Goal: Task Accomplishment & Management: Complete application form

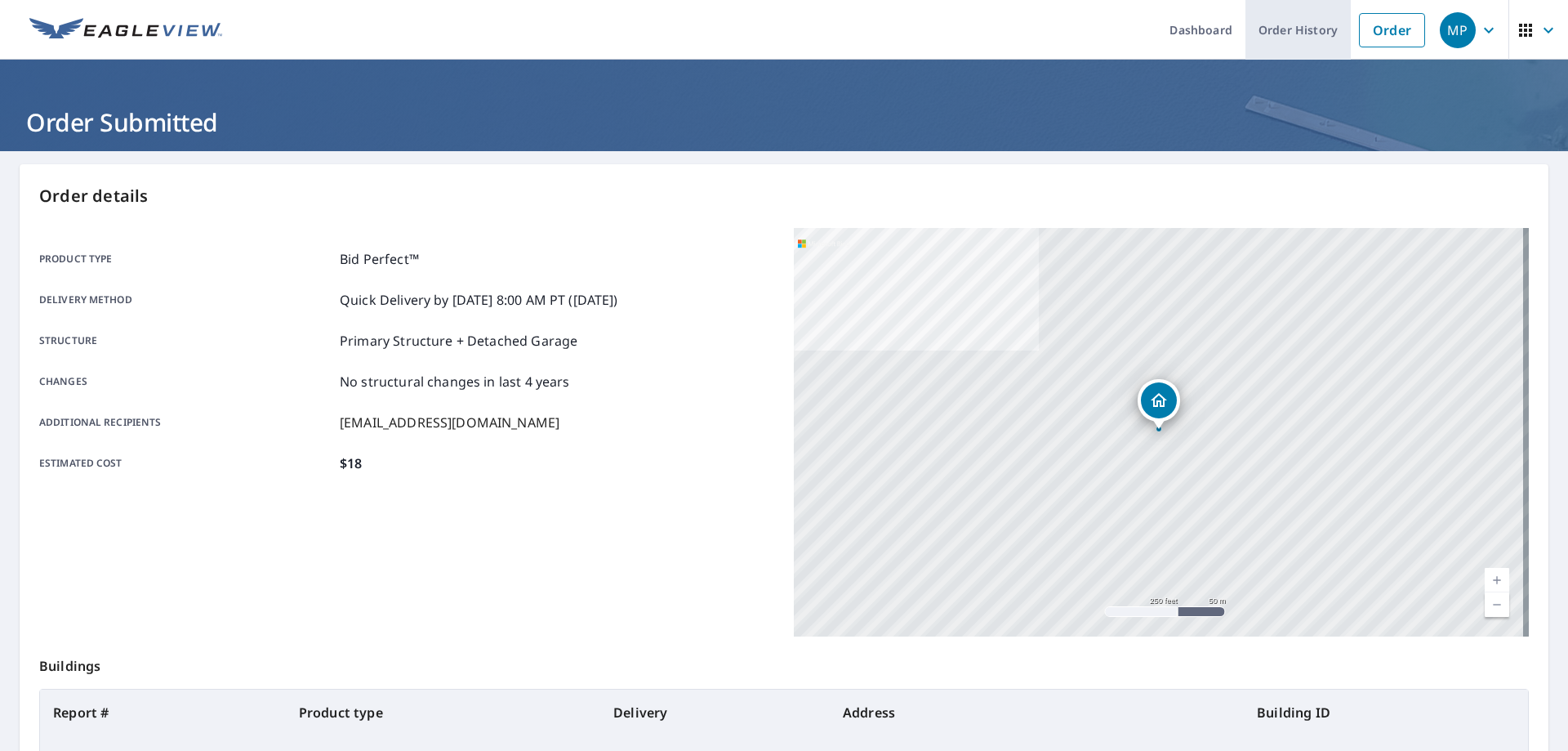
click at [1297, 31] on link "Order History" at bounding box center [1299, 29] width 106 height 60
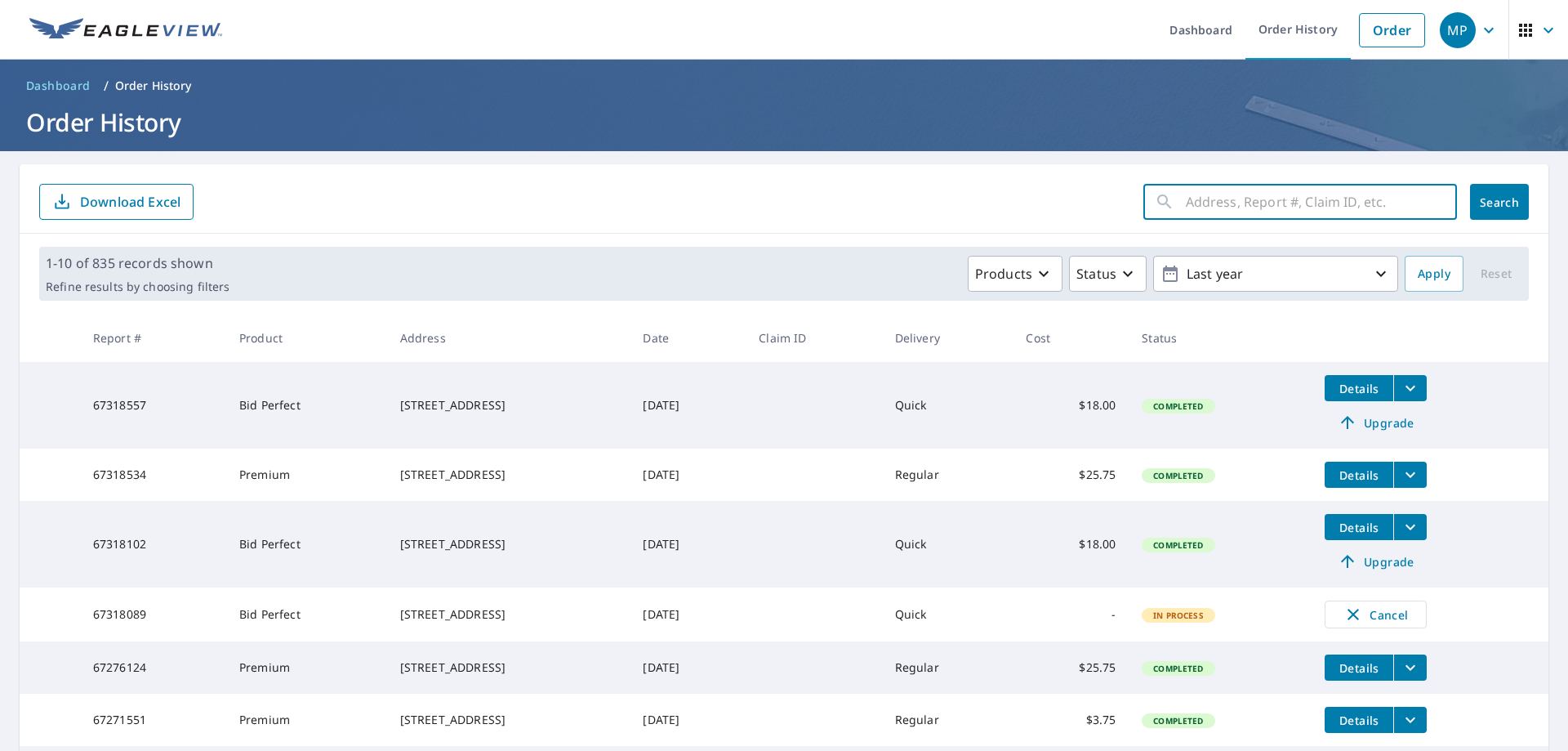
click at [1226, 205] on input "text" at bounding box center [1321, 202] width 271 height 46
paste input "67245944"
type input "67245944"
click at [1483, 196] on span "Search" at bounding box center [1499, 203] width 32 height 16
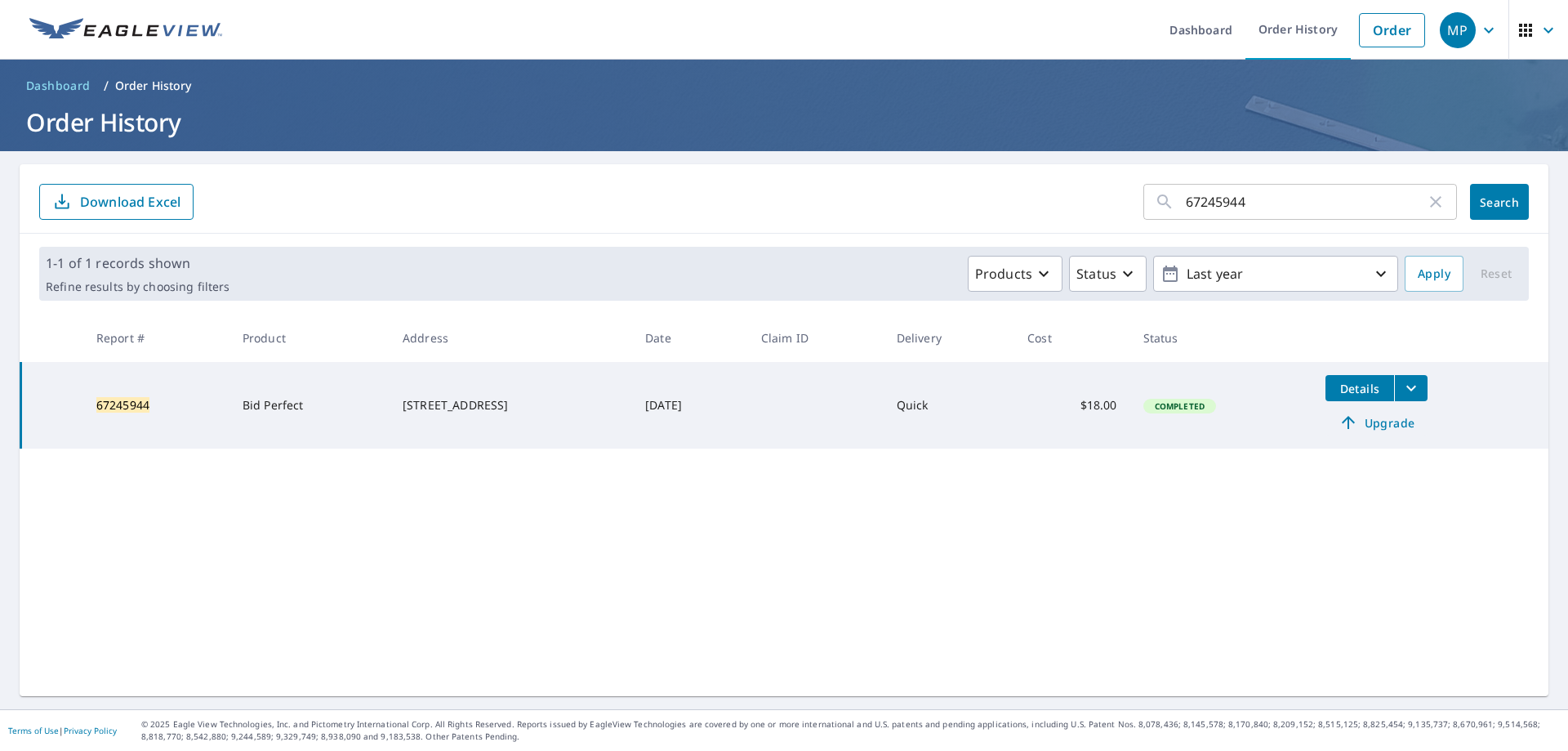
click at [1377, 422] on span "Upgrade" at bounding box center [1376, 422] width 82 height 20
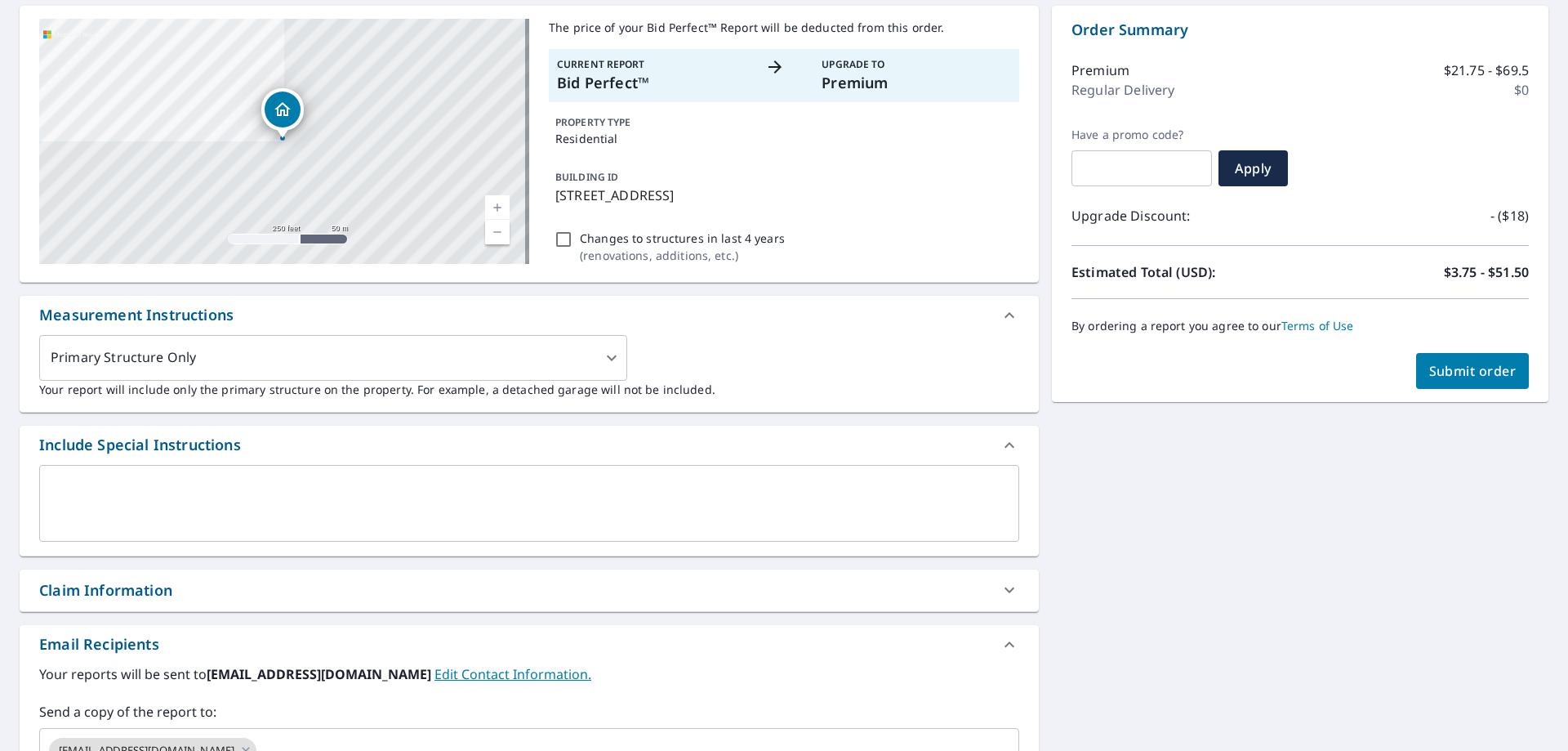
scroll to position [412, 0]
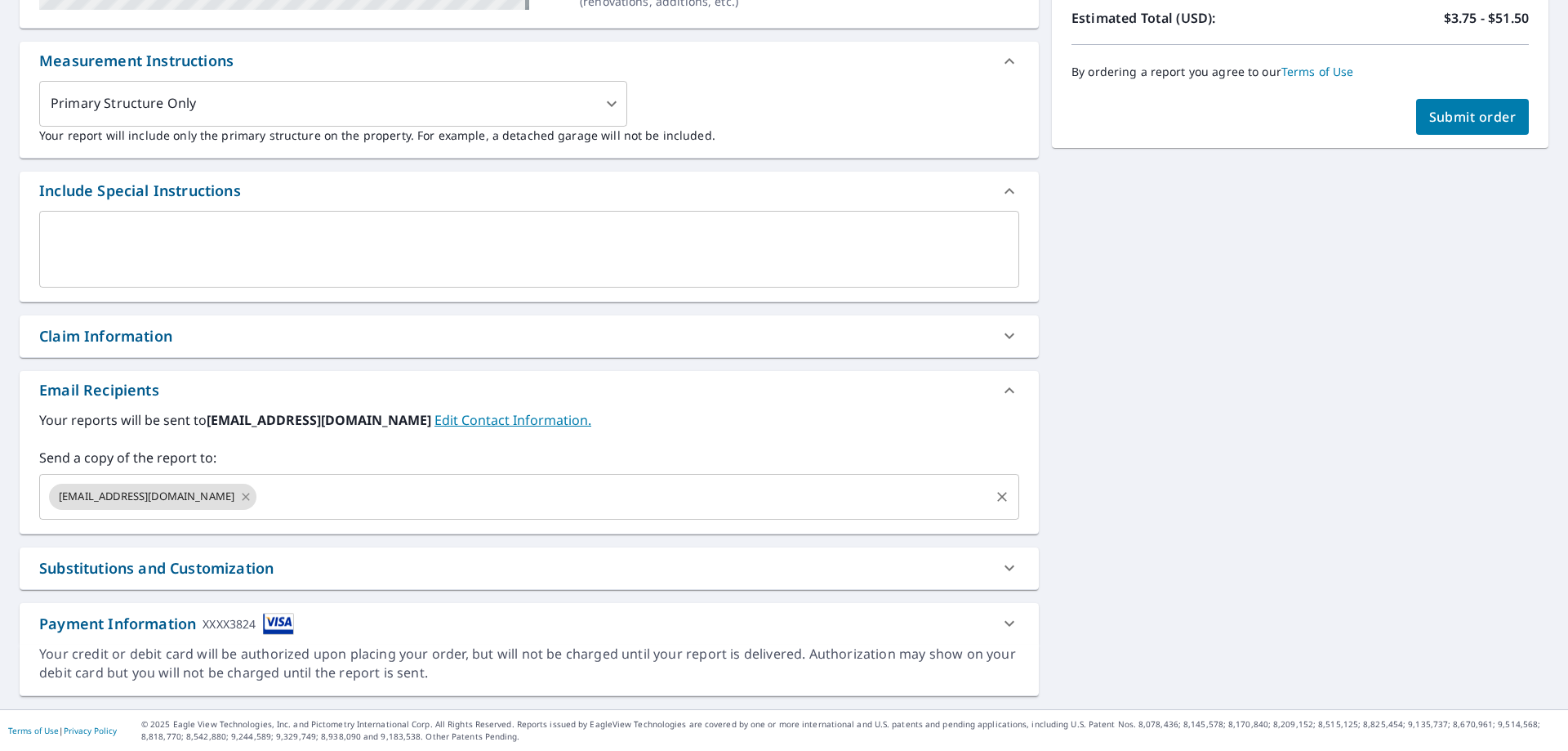
click at [253, 498] on icon at bounding box center [246, 496] width 13 height 18
click at [1443, 121] on span "Submit order" at bounding box center [1472, 117] width 87 height 18
checkbox input "true"
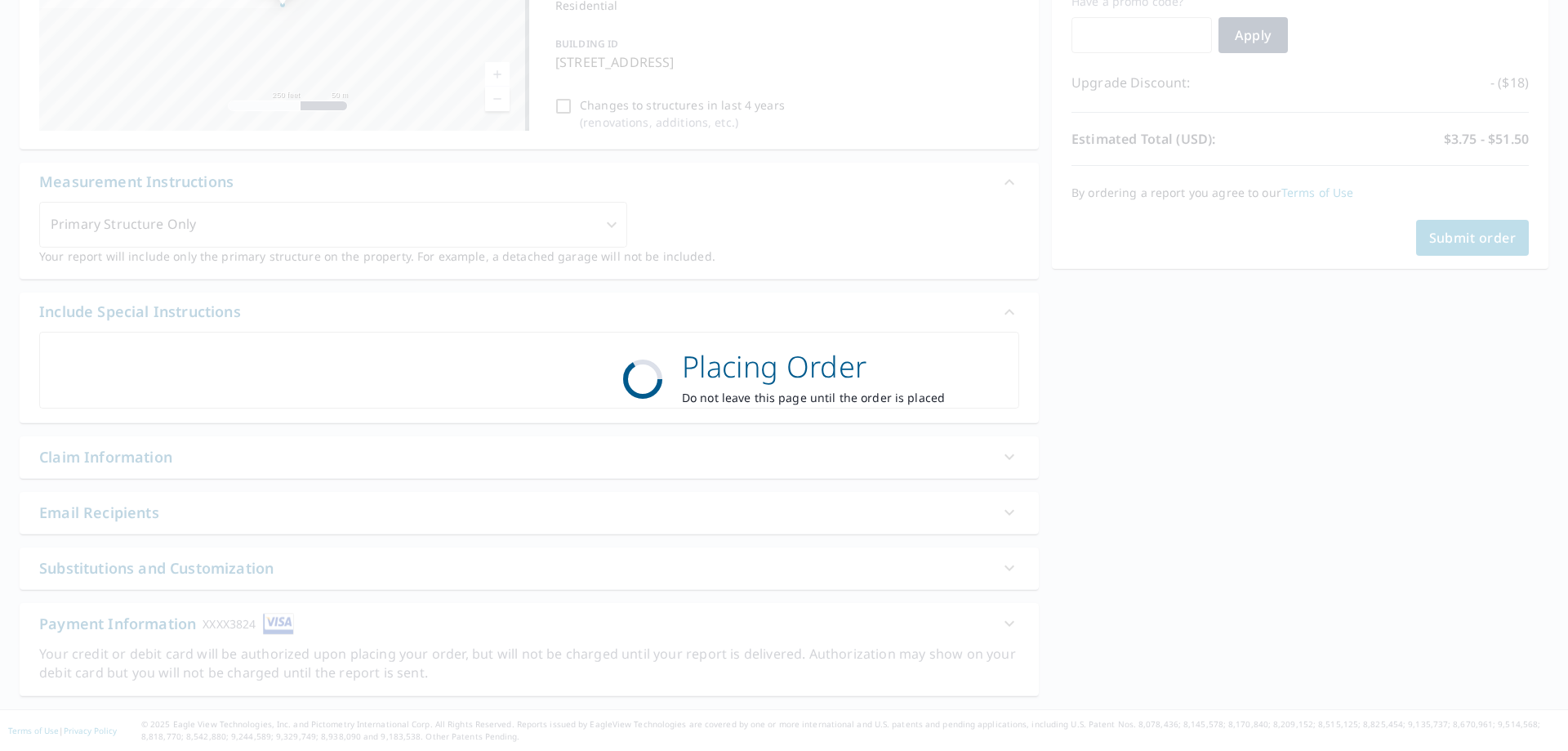
scroll to position [292, 0]
